Goal: Task Accomplishment & Management: Use online tool/utility

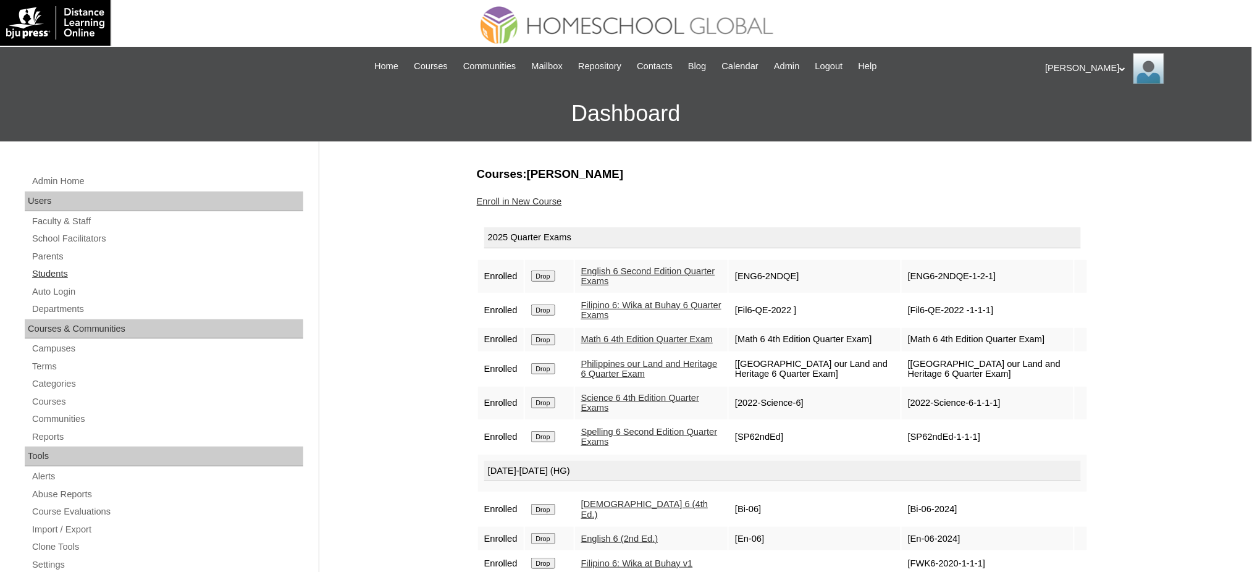
click at [51, 280] on link "Students" at bounding box center [167, 273] width 272 height 15
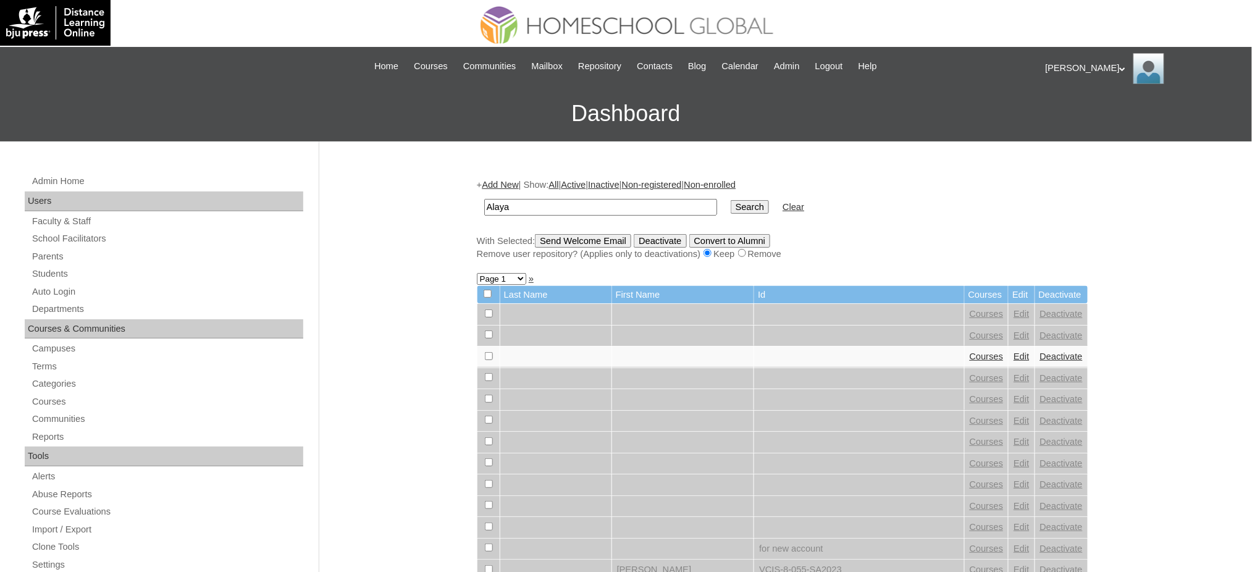
type input "Alaya"
click at [731, 206] on input "Search" at bounding box center [750, 207] width 38 height 14
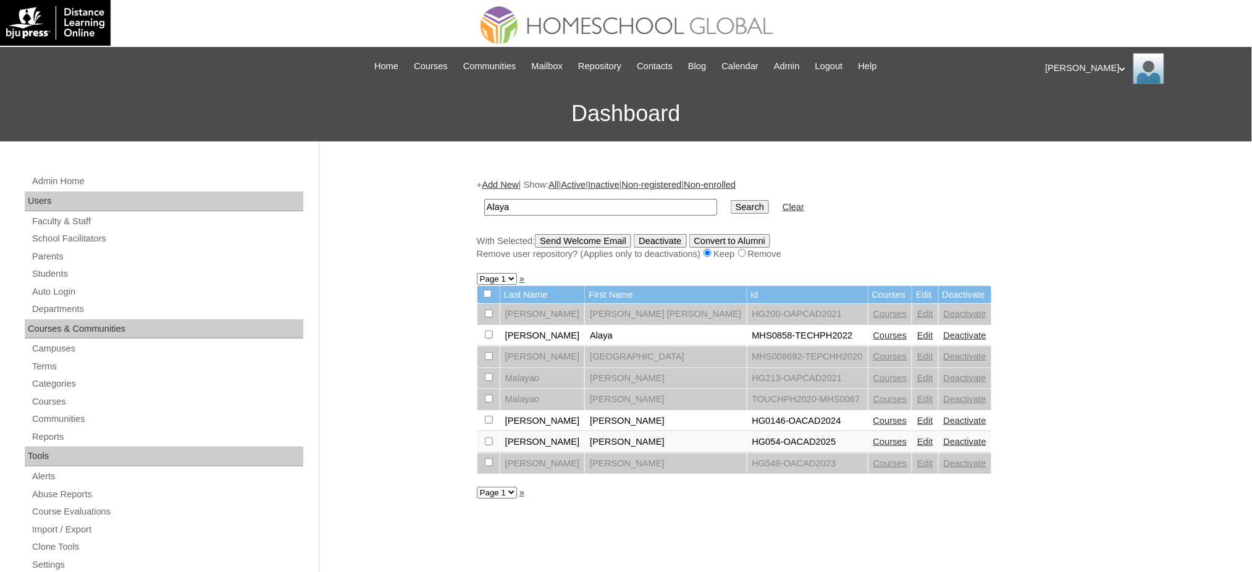
click at [917, 332] on link "Edit" at bounding box center [924, 335] width 15 height 10
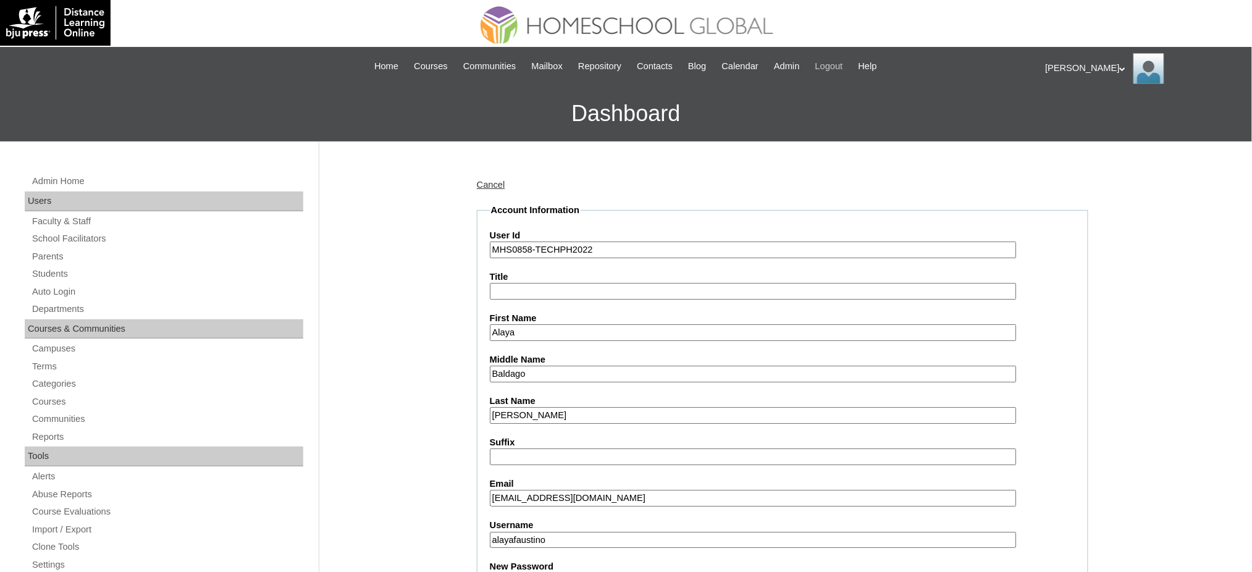
click at [834, 69] on span "Logout" at bounding box center [829, 66] width 28 height 14
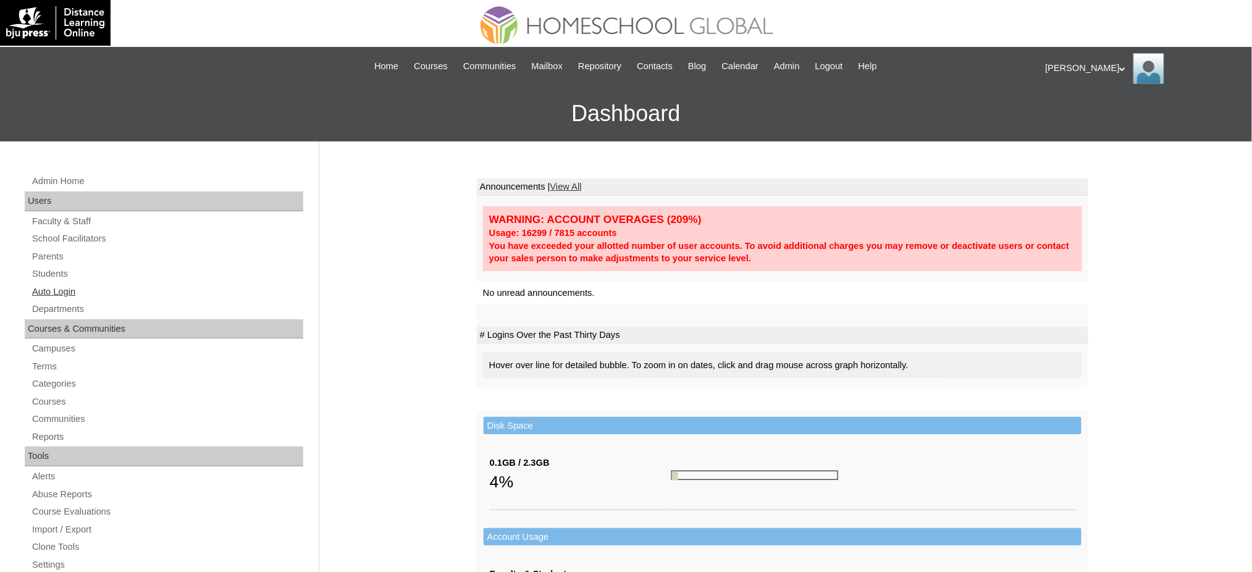
click at [45, 293] on link "Auto Login" at bounding box center [167, 291] width 272 height 15
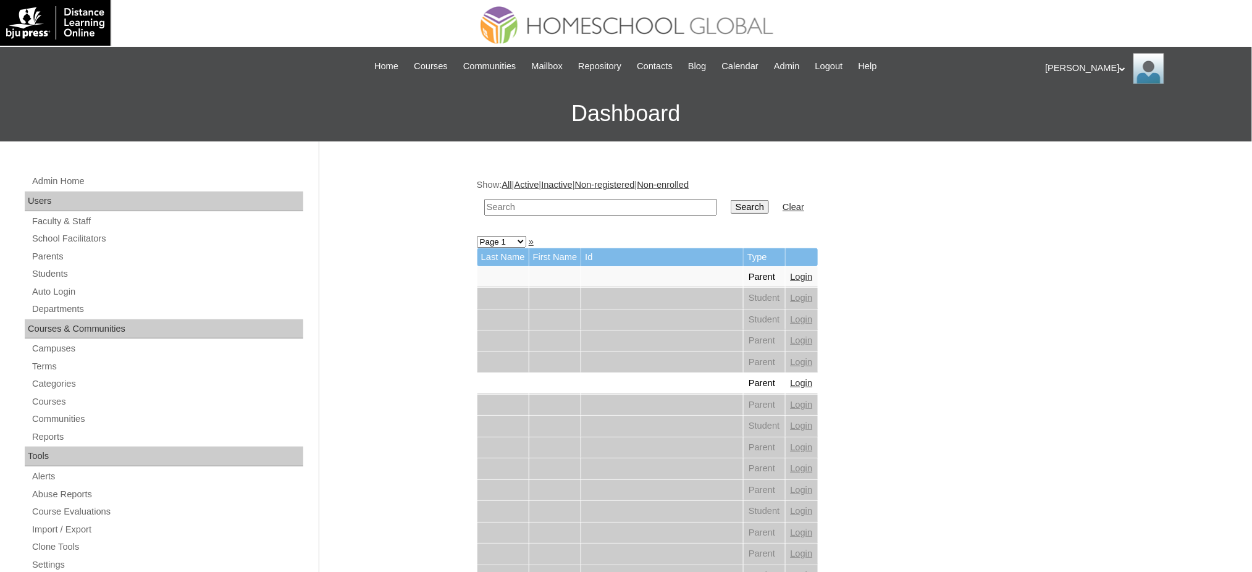
click at [561, 209] on input "text" at bounding box center [600, 207] width 233 height 17
paste input "Faustino -"
type input "[PERSON_NAME]"
click at [731, 200] on input "Search" at bounding box center [750, 207] width 38 height 14
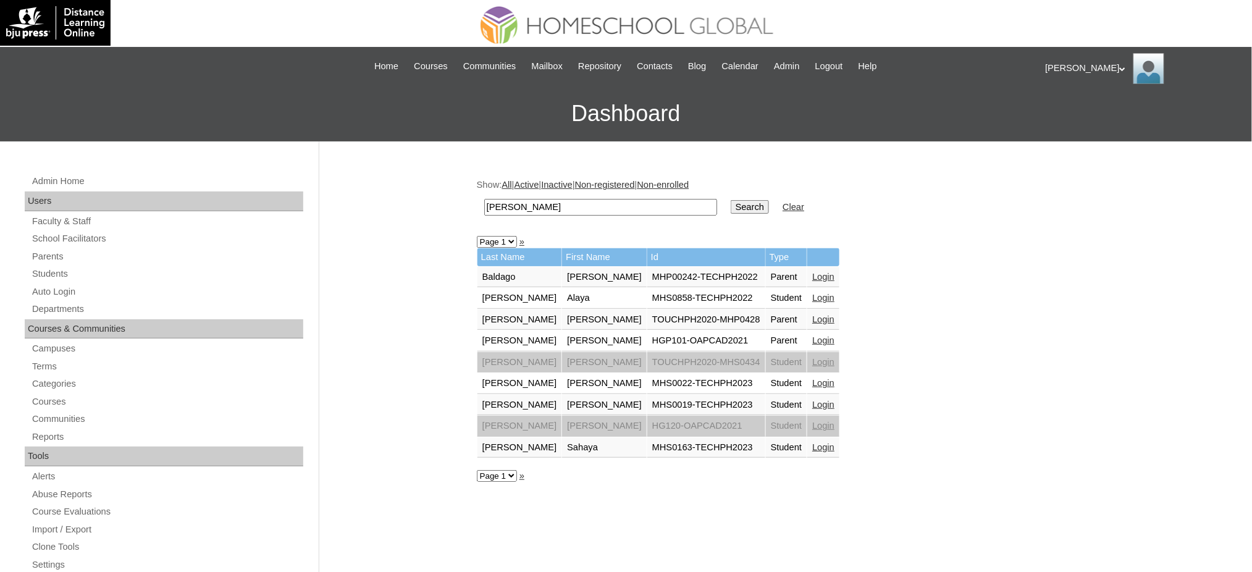
click at [812, 293] on link "Login" at bounding box center [823, 298] width 22 height 10
